Goal: Communication & Community: Connect with others

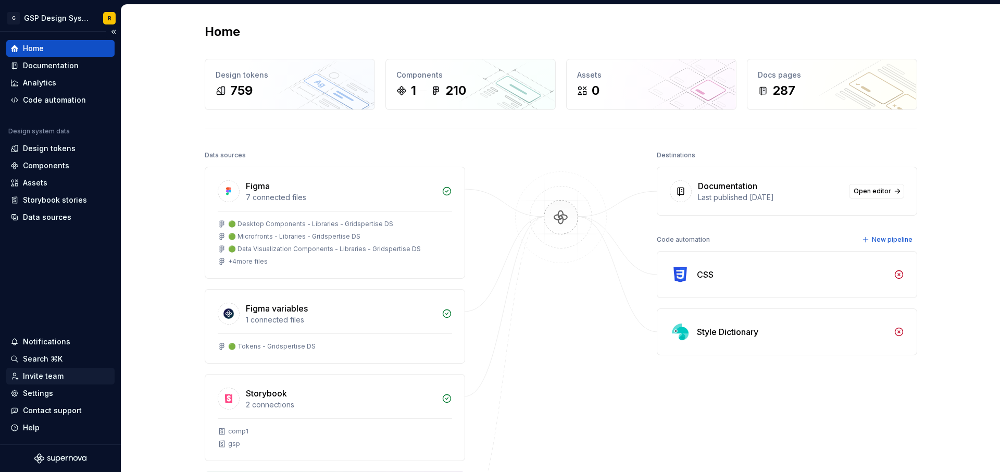
click at [48, 378] on div "Invite team" at bounding box center [43, 376] width 41 height 10
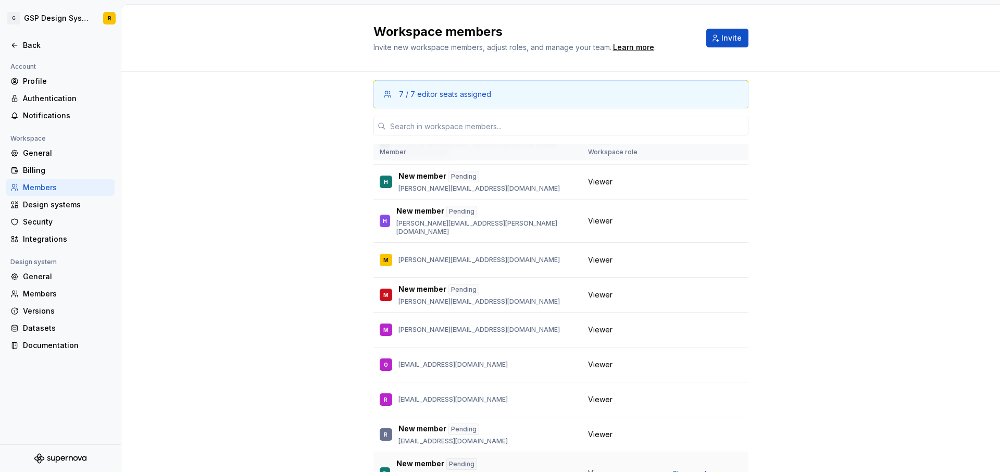
scroll to position [708, 0]
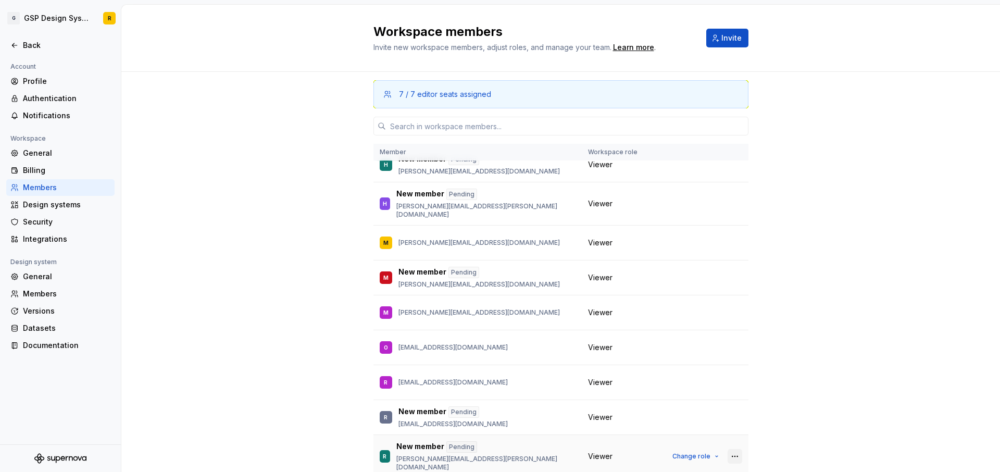
click at [739, 449] on button "button" at bounding box center [734, 456] width 15 height 15
click at [695, 430] on div "Send invitation again" at bounding box center [665, 432] width 78 height 10
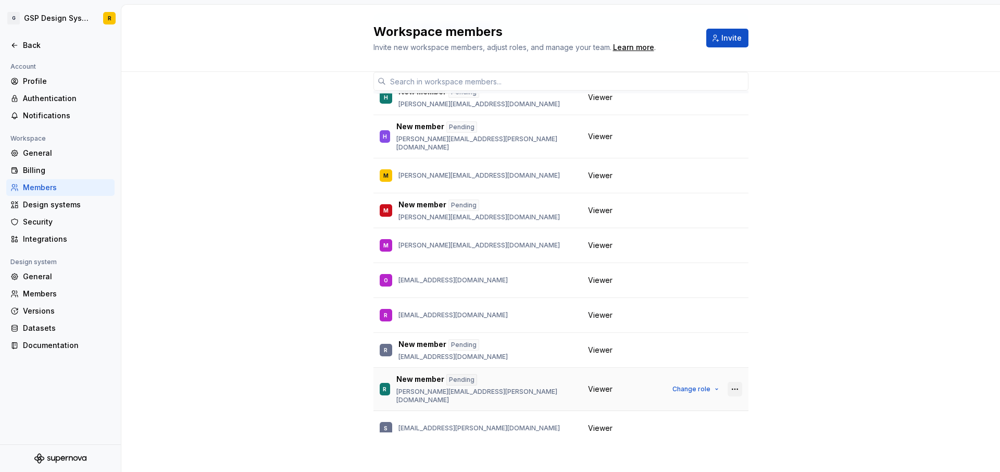
click at [734, 382] on button "button" at bounding box center [734, 389] width 15 height 15
click at [801, 358] on div "7 / 7 editor seats assigned Member Workspace role A Antonio [EMAIL_ADDRESS][DOM…" at bounding box center [560, 238] width 878 height 467
